Goal: Task Accomplishment & Management: Use online tool/utility

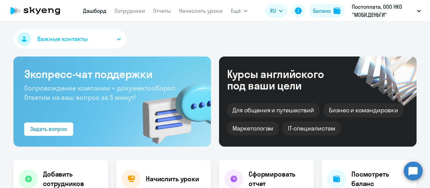
select select "30"
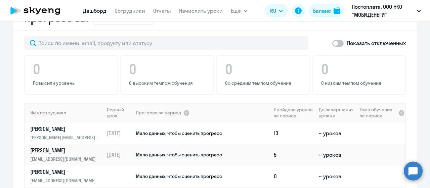
scroll to position [437, 0]
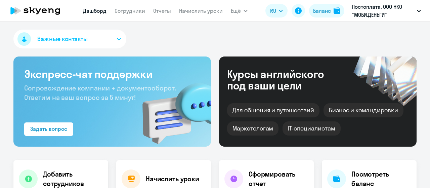
select select "30"
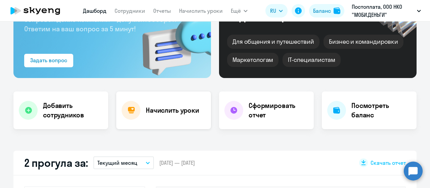
scroll to position [67, 0]
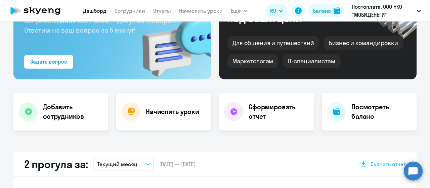
click at [165, 107] on h4 "Начислить уроки" at bounding box center [172, 111] width 53 height 9
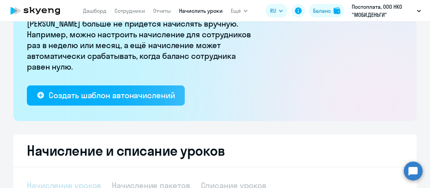
select select "10"
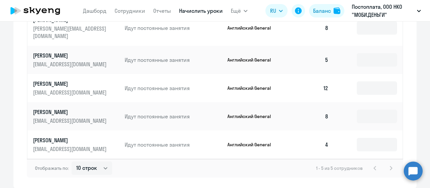
scroll to position [364, 0]
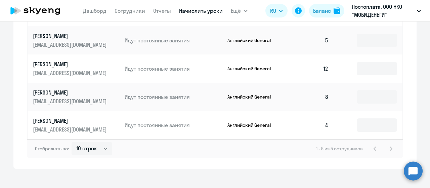
click at [235, 166] on div "Рекомендуем создать шаблон автоначислений Уроки больше не придётся начислять вр…" at bounding box center [215, 104] width 430 height 166
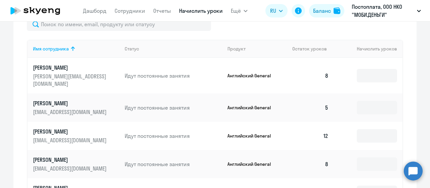
scroll to position [330, 0]
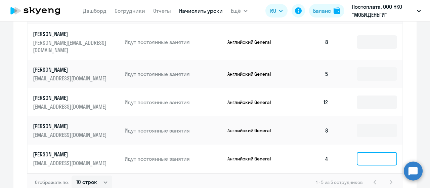
click at [379, 152] on input at bounding box center [377, 158] width 40 height 13
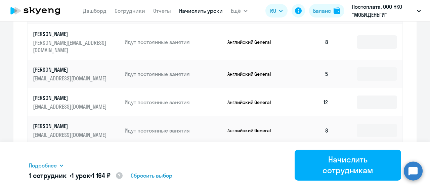
scroll to position [364, 0]
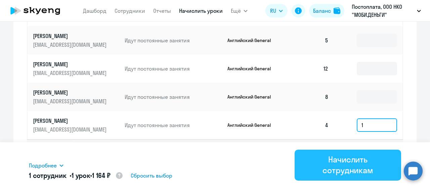
type input "1"
click at [358, 166] on div "Начислить сотрудникам" at bounding box center [348, 164] width 88 height 21
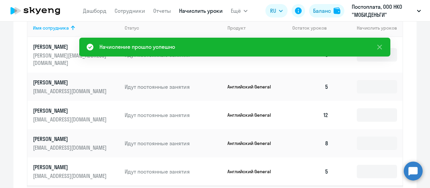
scroll to position [297, 0]
